Goal: Information Seeking & Learning: Learn about a topic

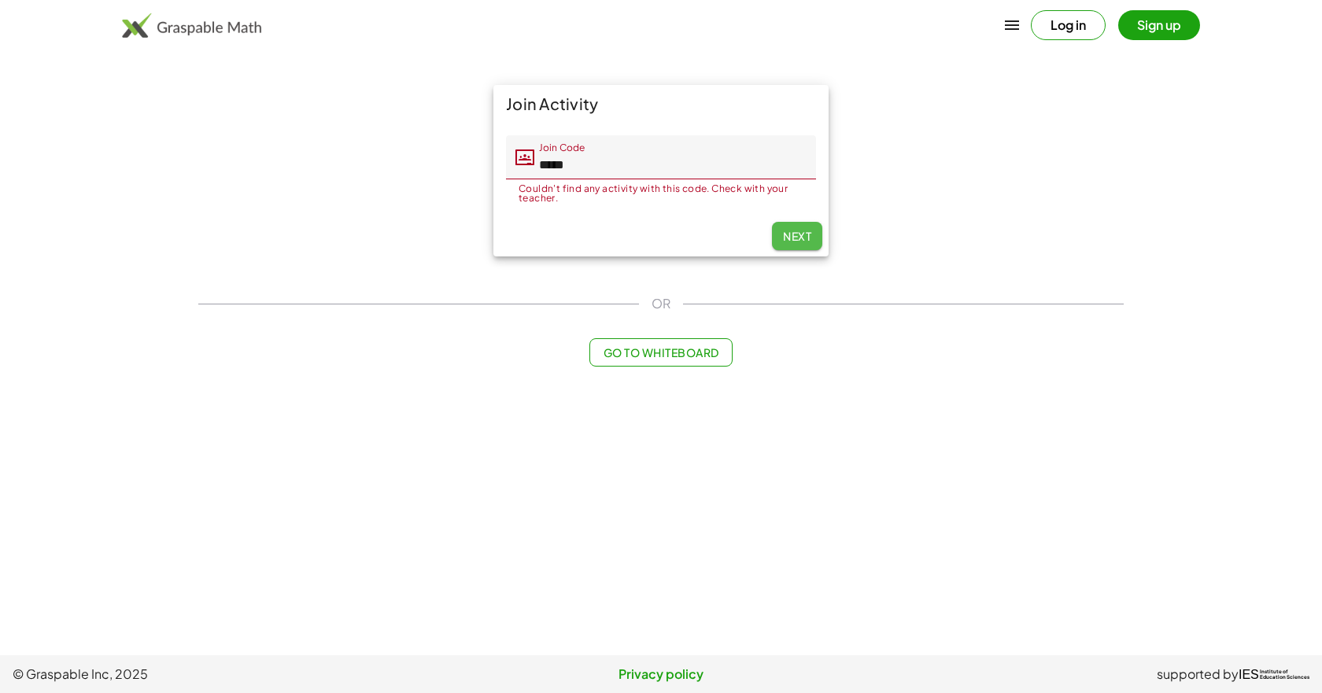
click at [810, 234] on span "Next" at bounding box center [797, 236] width 28 height 14
click at [789, 233] on span "Next" at bounding box center [797, 236] width 28 height 14
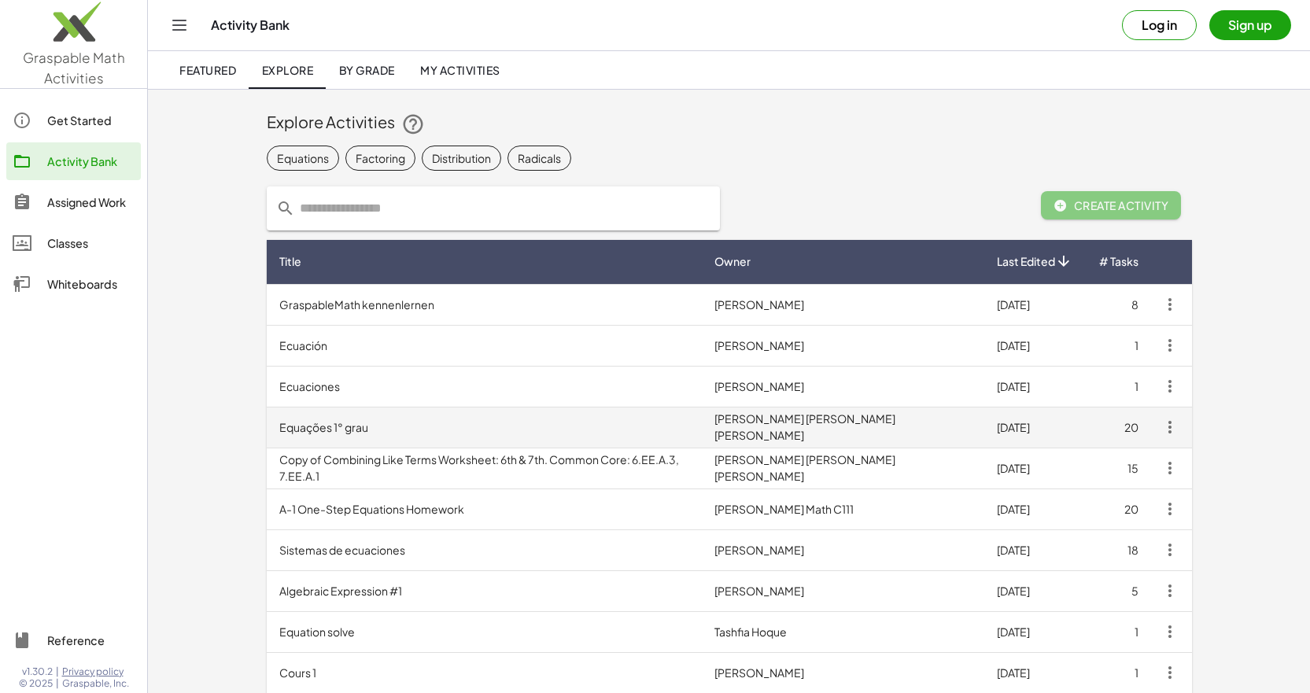
click at [1166, 434] on icon "button" at bounding box center [1170, 427] width 19 height 19
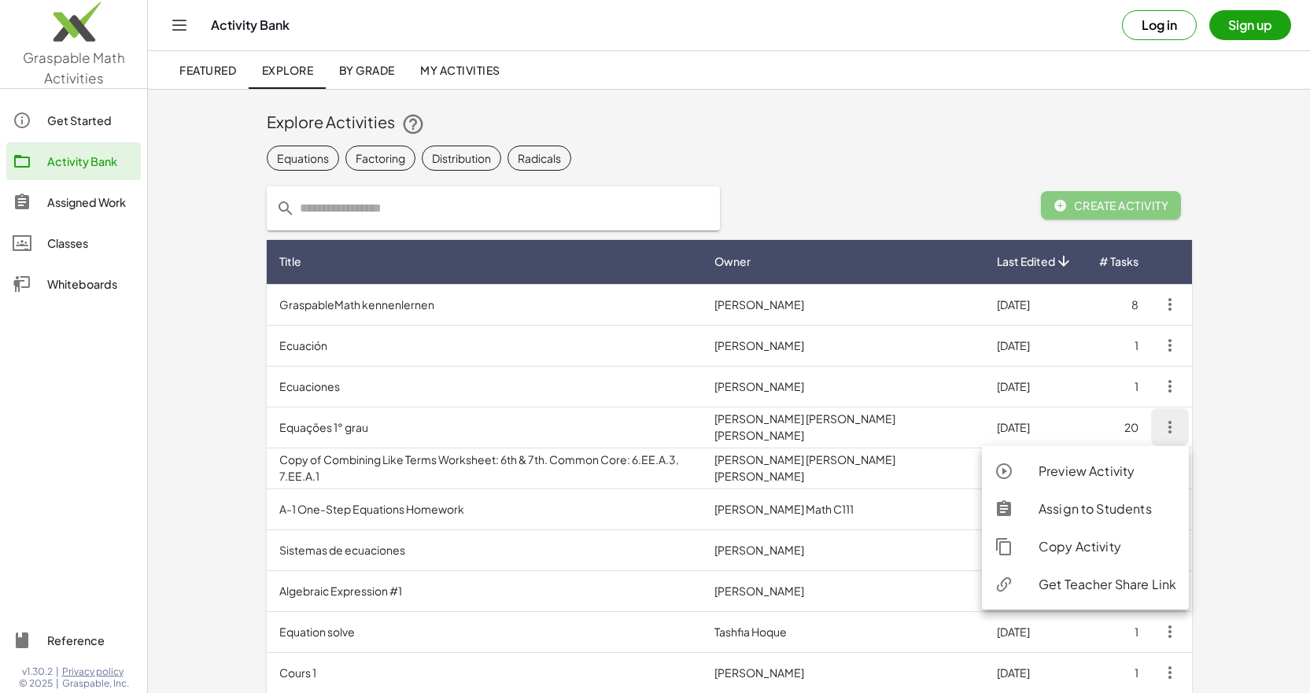
click at [1111, 471] on div "Preview Activity" at bounding box center [1108, 471] width 138 height 19
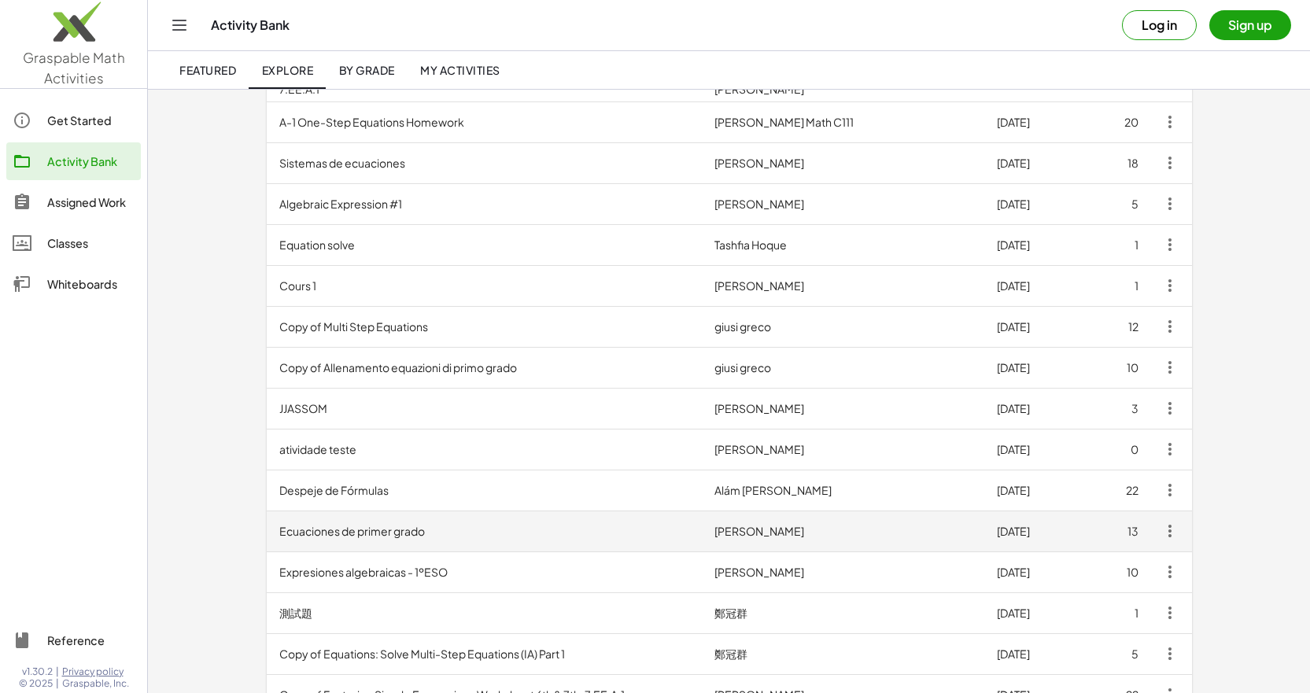
scroll to position [394, 0]
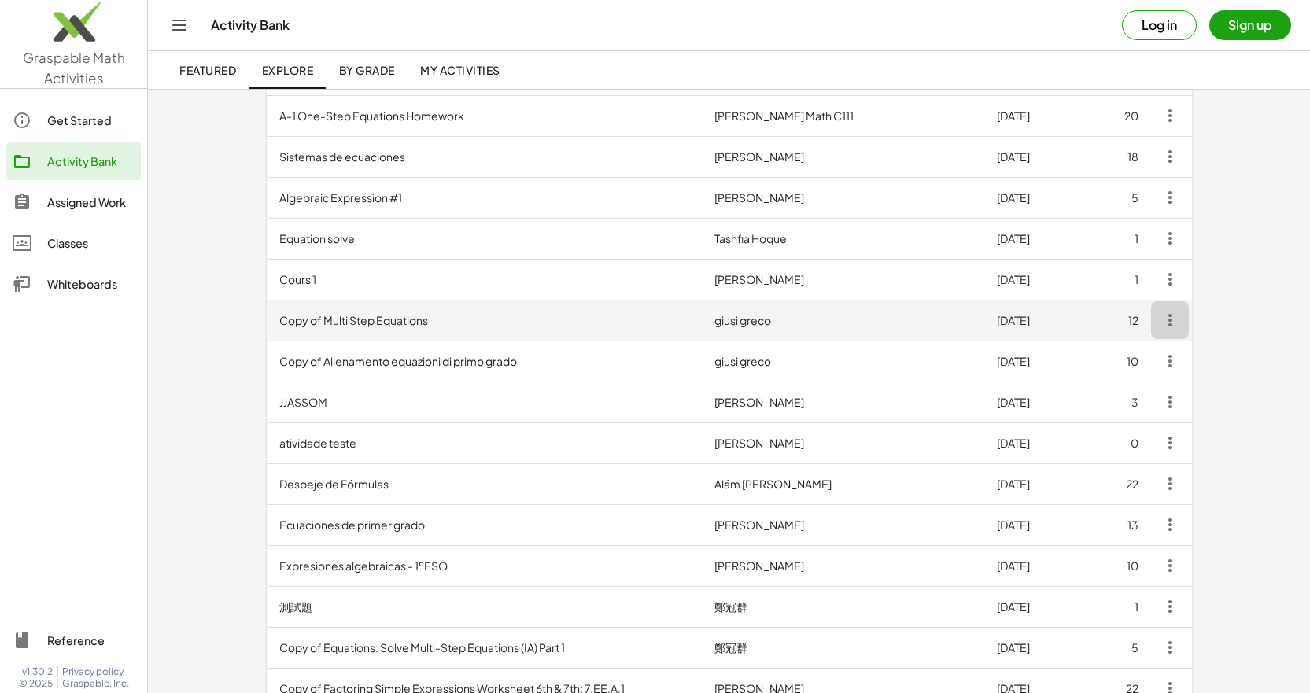
click at [1167, 325] on icon "button" at bounding box center [1170, 320] width 19 height 19
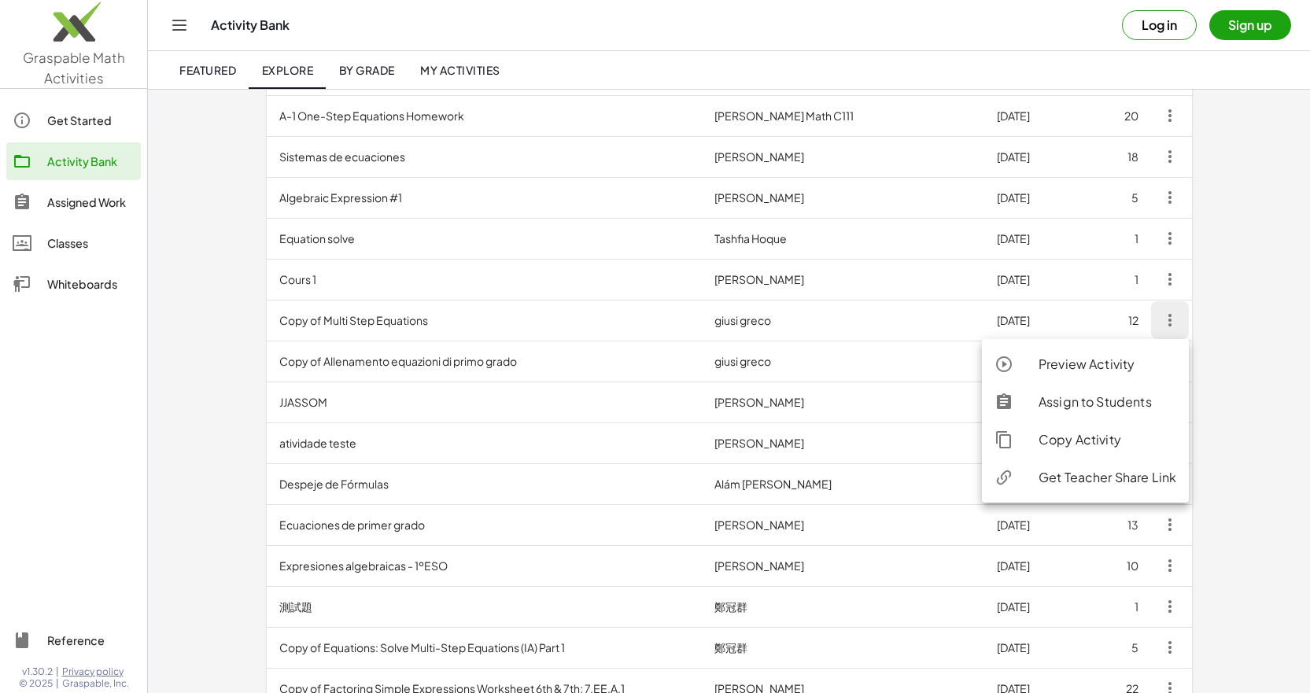
click at [1132, 364] on div "Preview Activity" at bounding box center [1108, 364] width 138 height 19
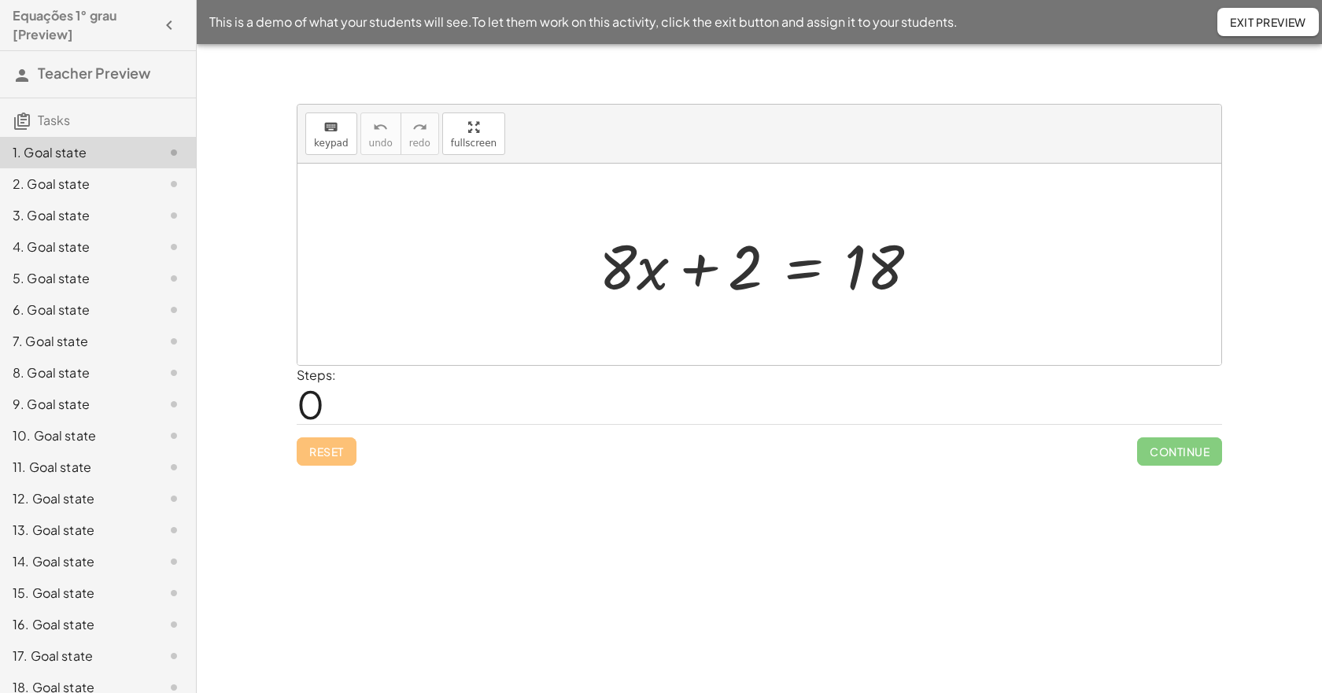
click at [1257, 22] on span "Exit Preview" at bounding box center [1268, 22] width 76 height 14
